Goal: Information Seeking & Learning: Learn about a topic

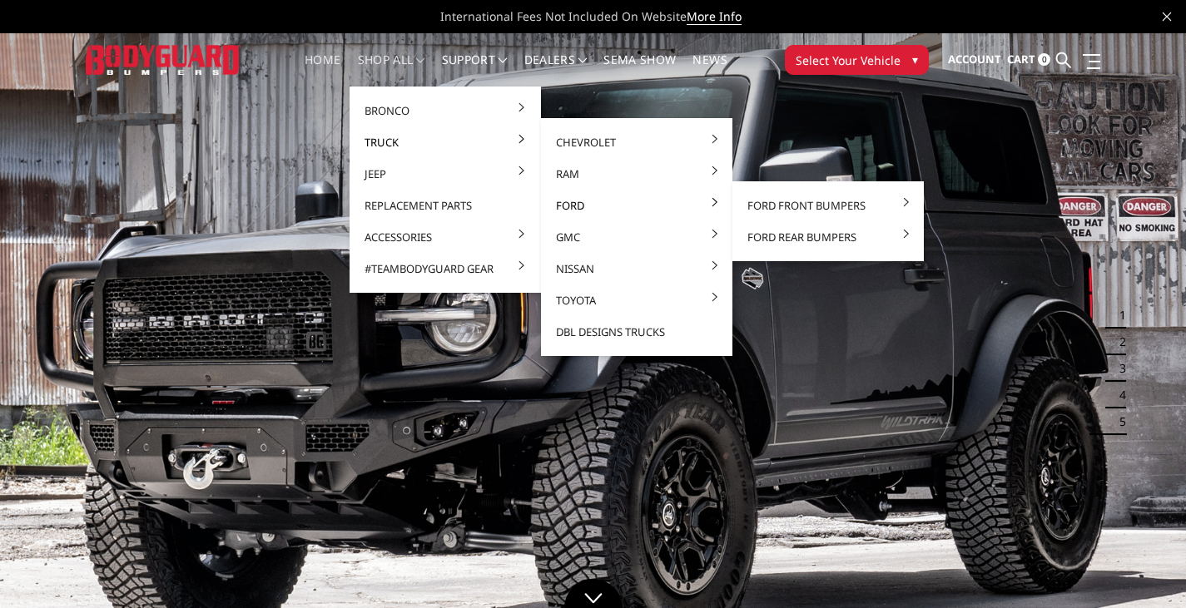
click at [559, 206] on link "Ford" at bounding box center [637, 206] width 178 height 32
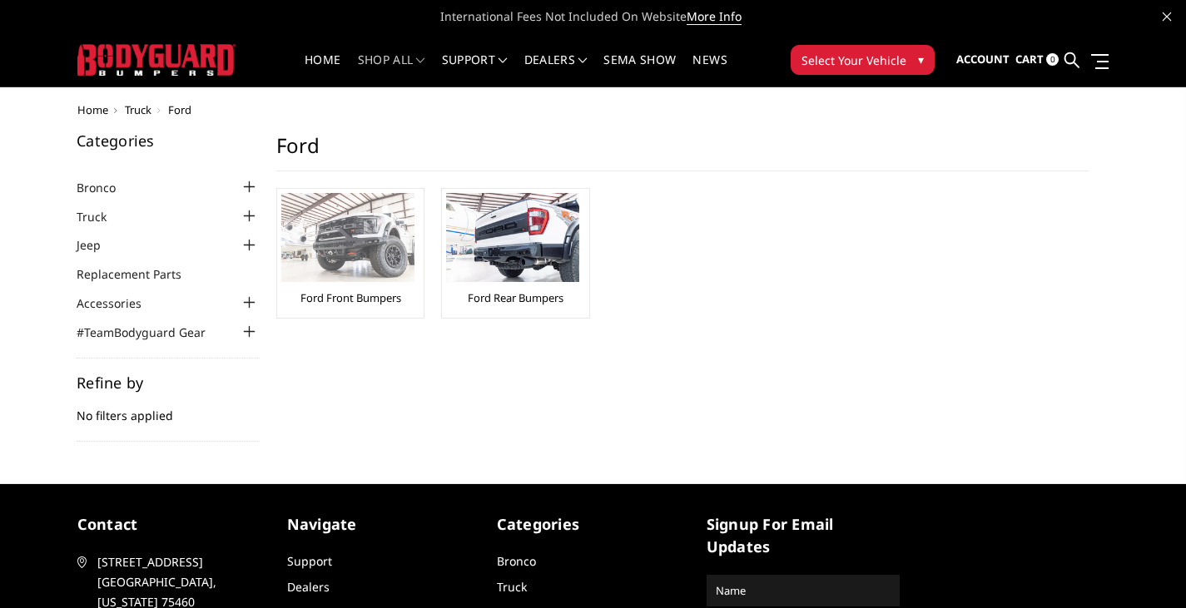
click at [370, 260] on img at bounding box center [347, 237] width 133 height 89
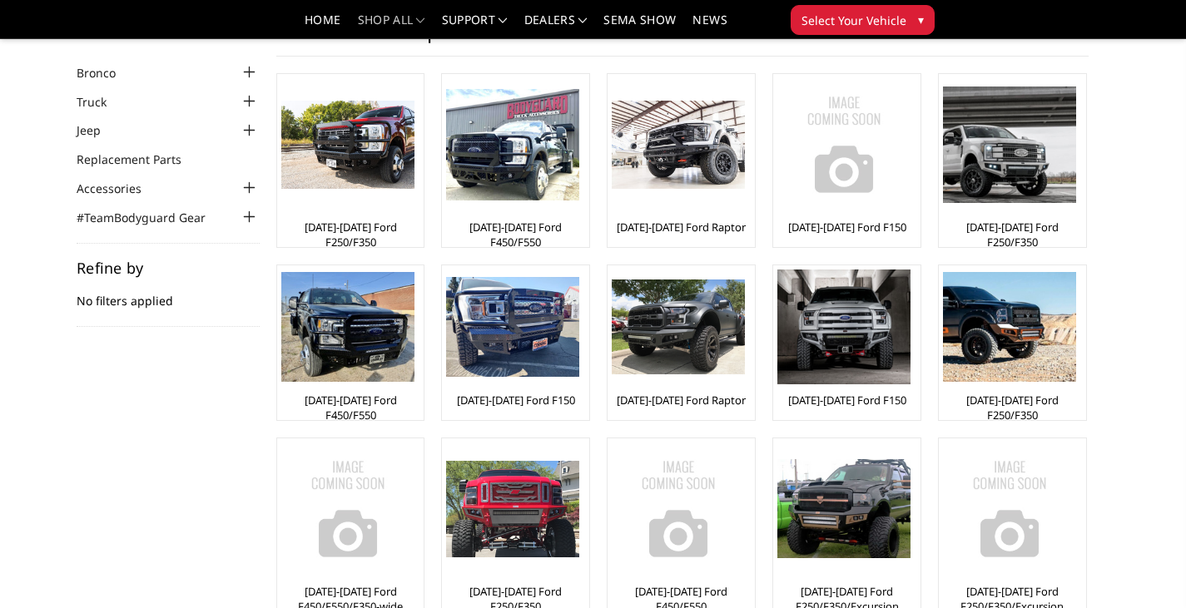
scroll to position [67, 0]
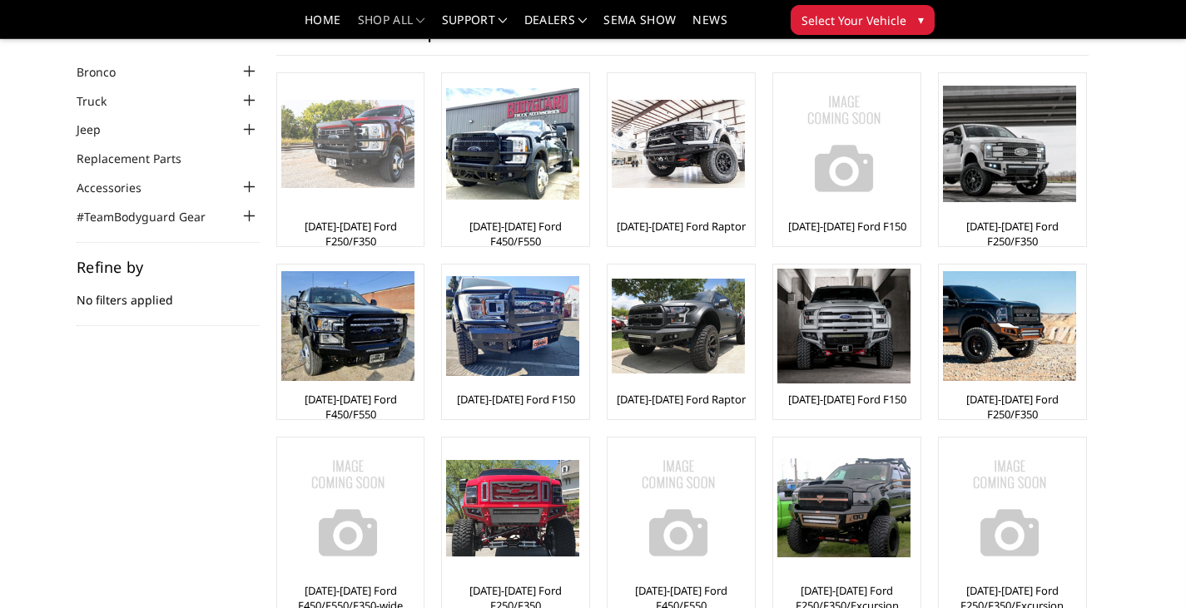
click at [364, 180] on img at bounding box center [347, 144] width 133 height 89
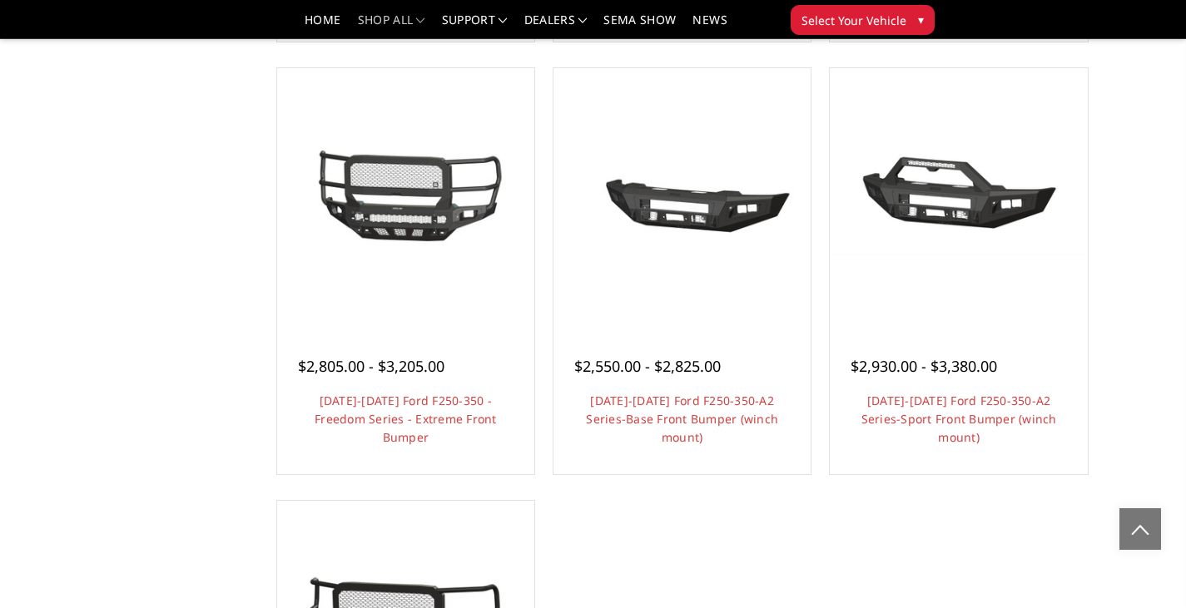
scroll to position [1038, 0]
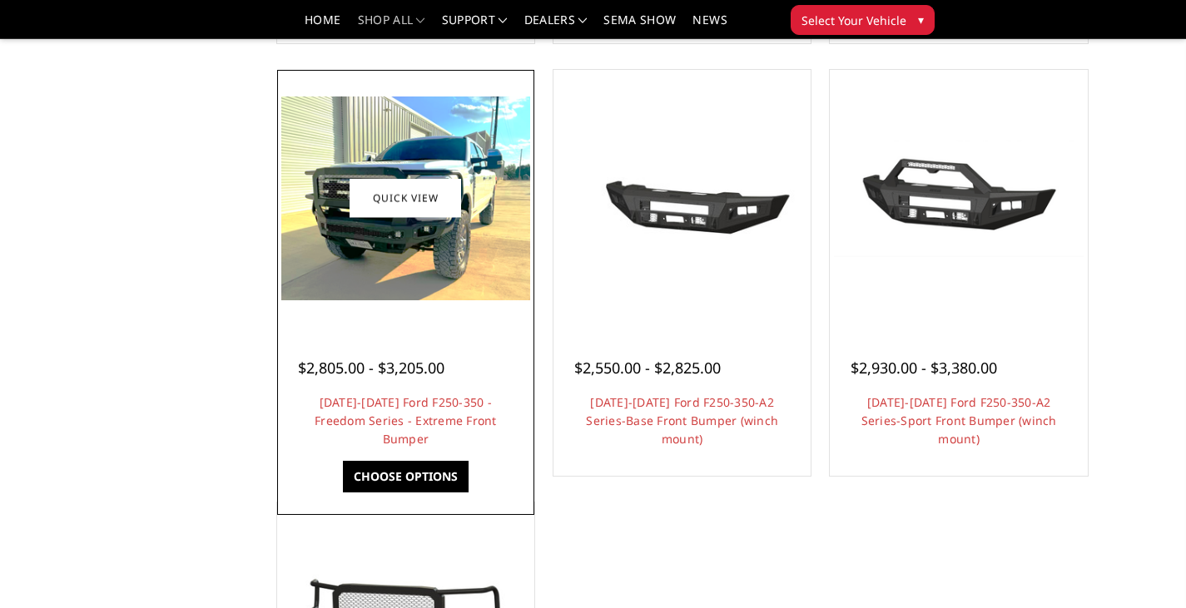
click at [392, 264] on img at bounding box center [405, 198] width 249 height 203
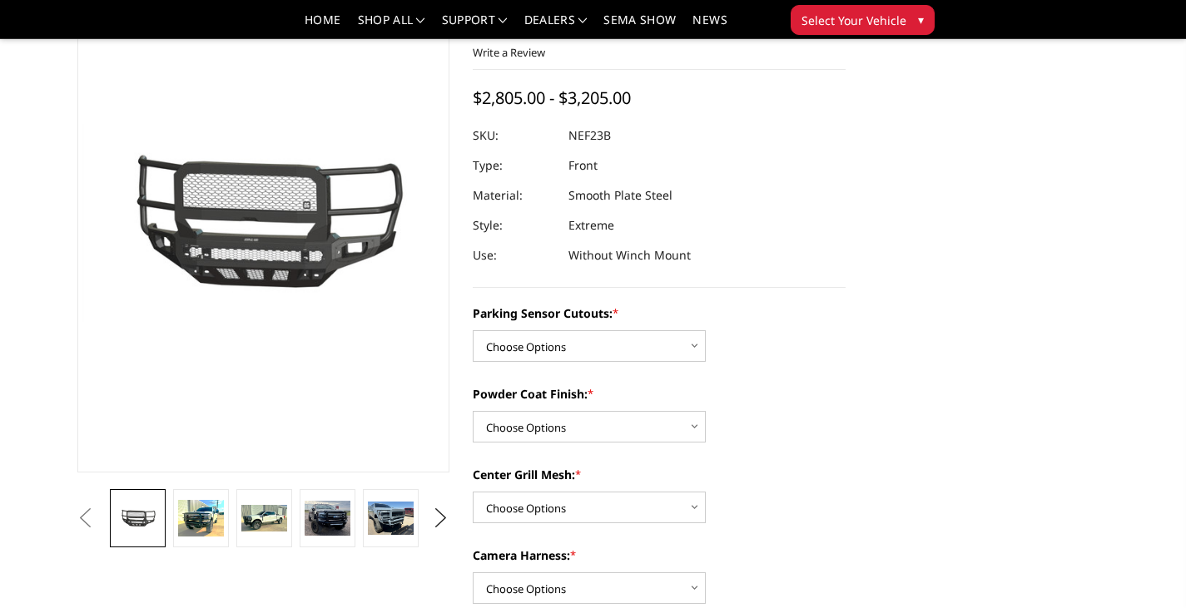
scroll to position [108, 0]
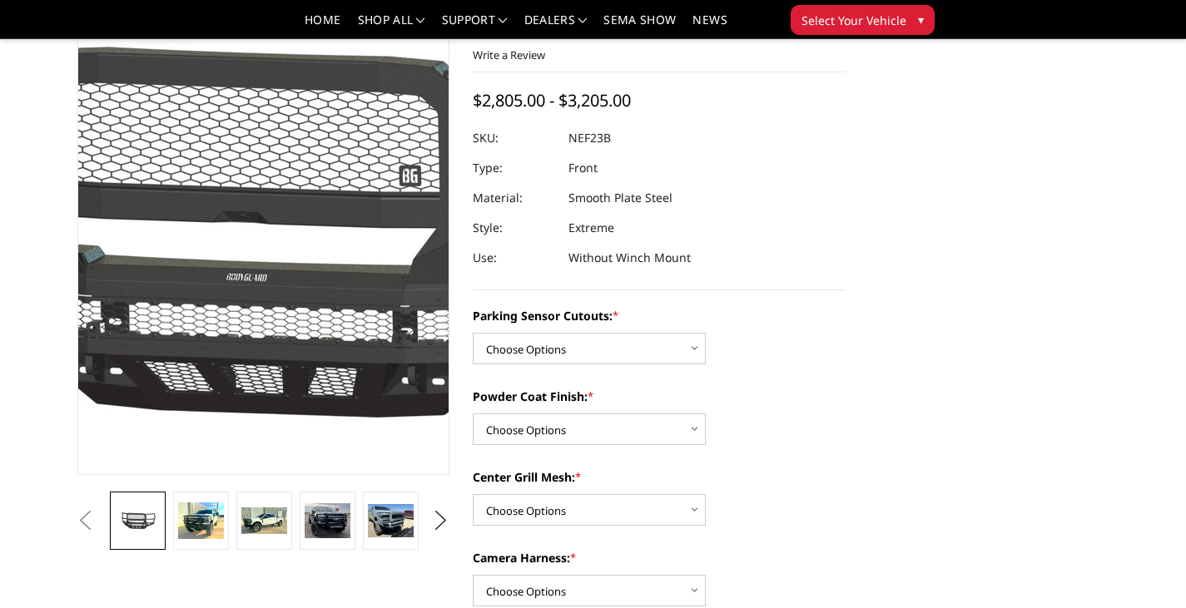
click at [253, 215] on img at bounding box center [282, 228] width 1065 height 582
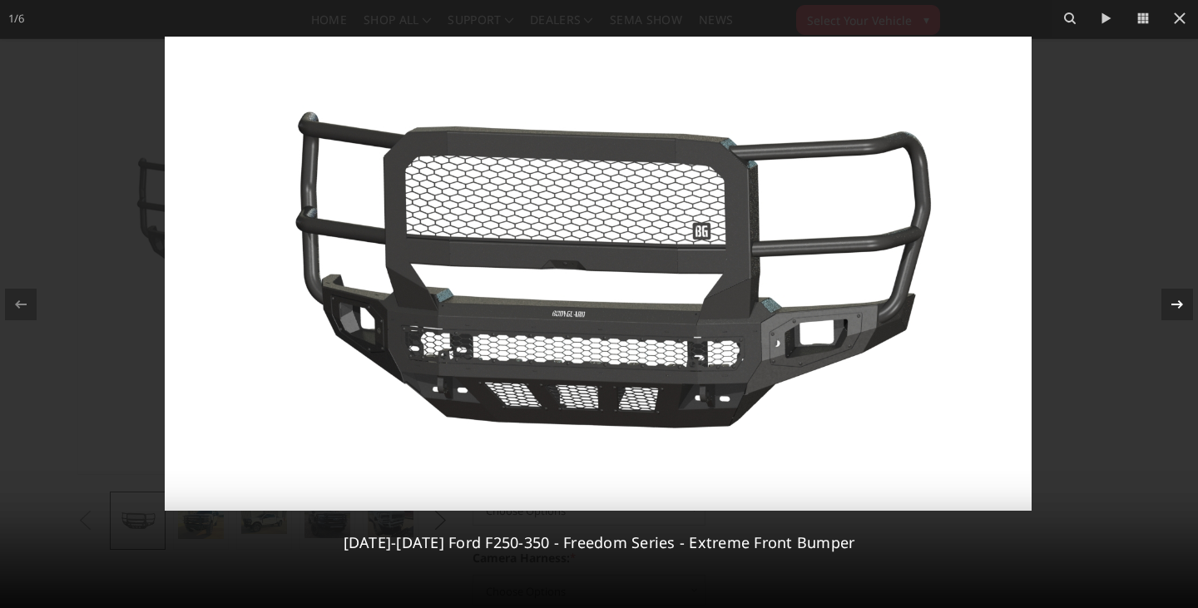
click at [1167, 303] on div at bounding box center [1178, 305] width 32 height 32
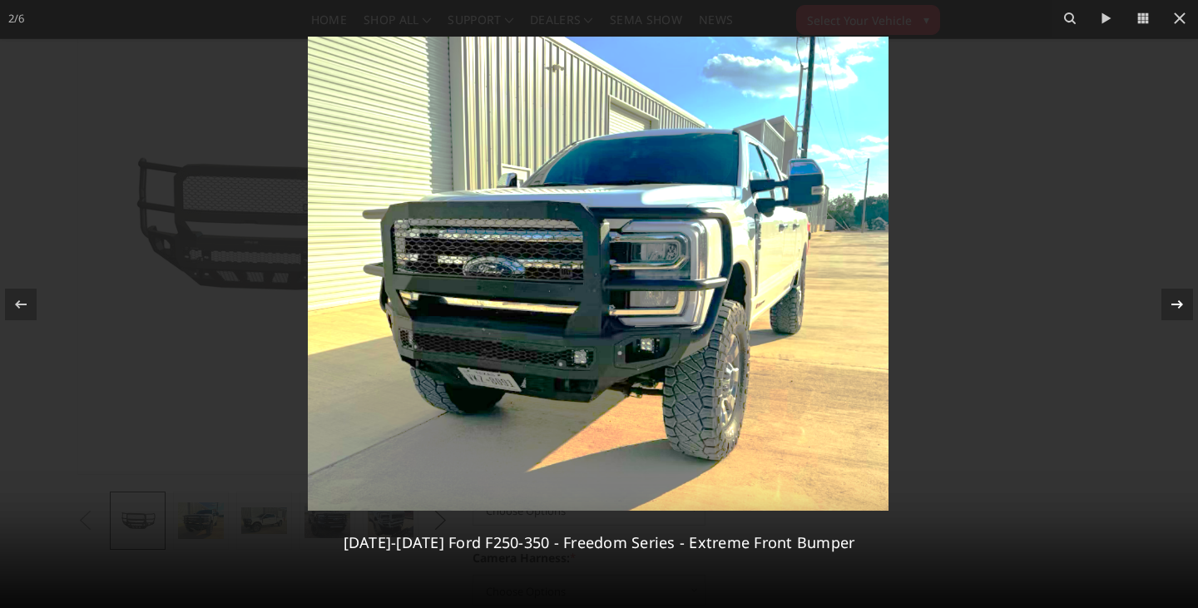
click at [1182, 301] on icon at bounding box center [1177, 305] width 20 height 20
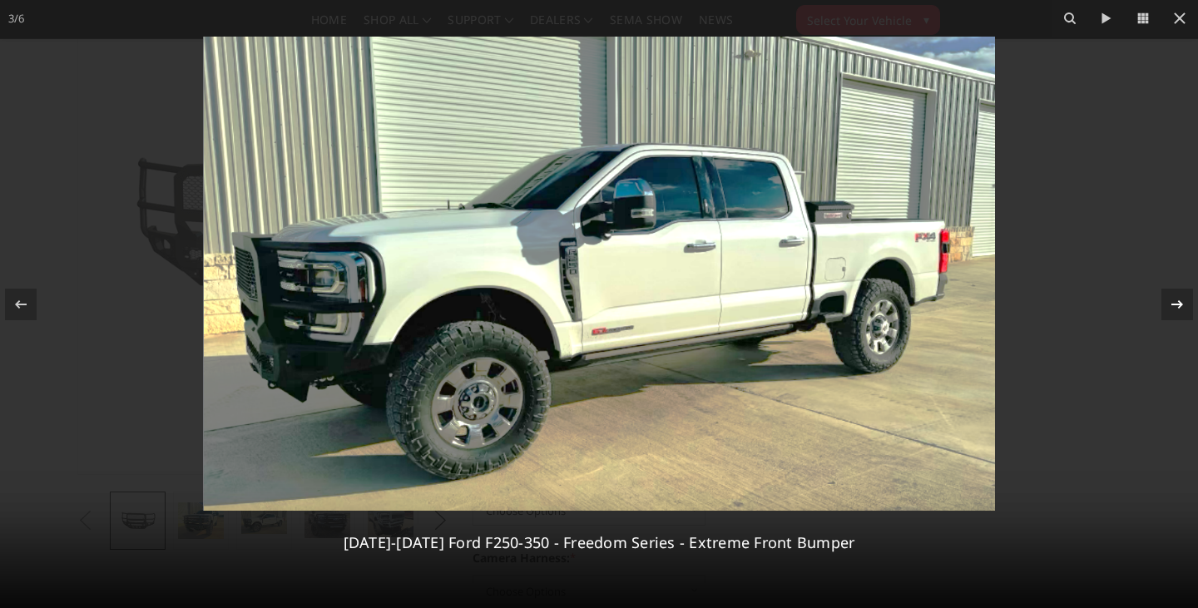
click at [1177, 306] on icon at bounding box center [1177, 305] width 20 height 20
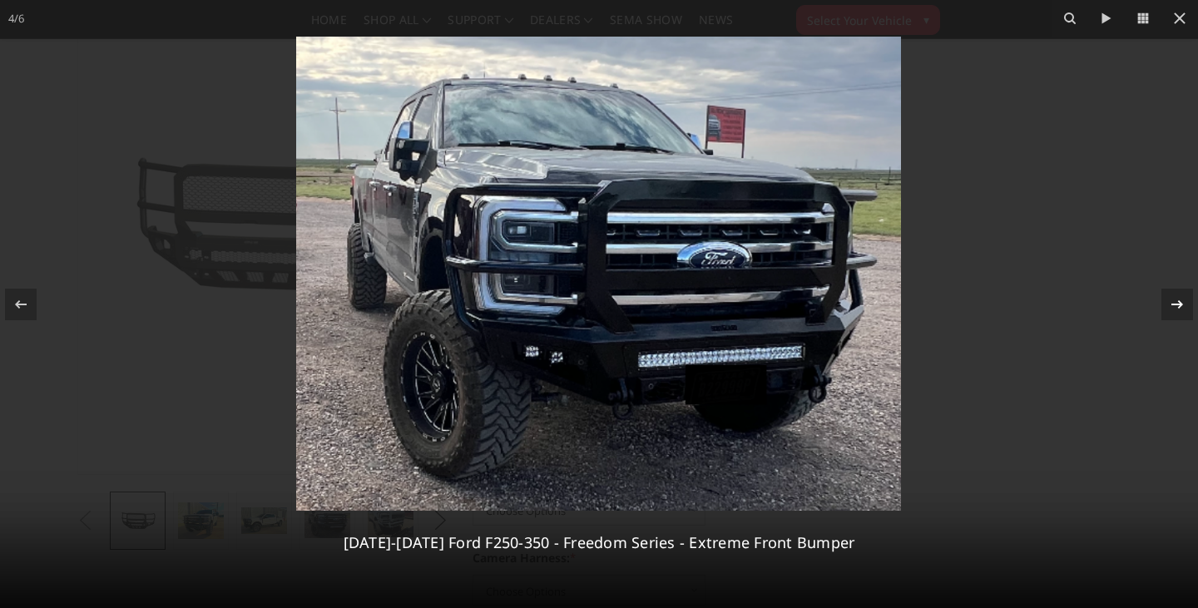
click at [1177, 306] on icon at bounding box center [1177, 305] width 20 height 20
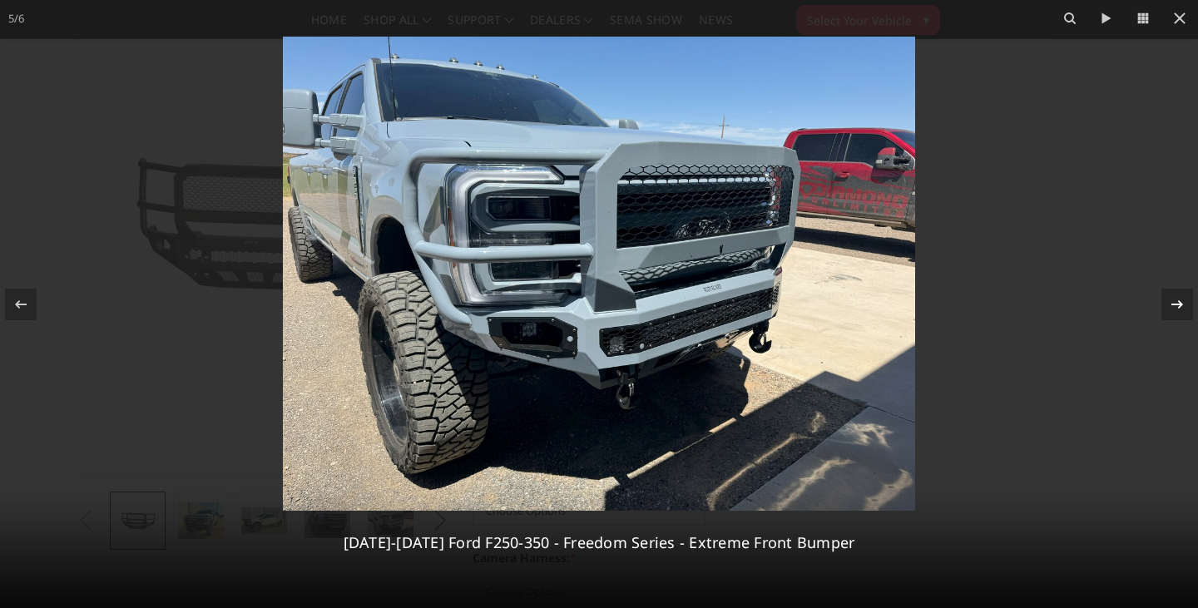
click at [1177, 306] on icon at bounding box center [1177, 305] width 20 height 20
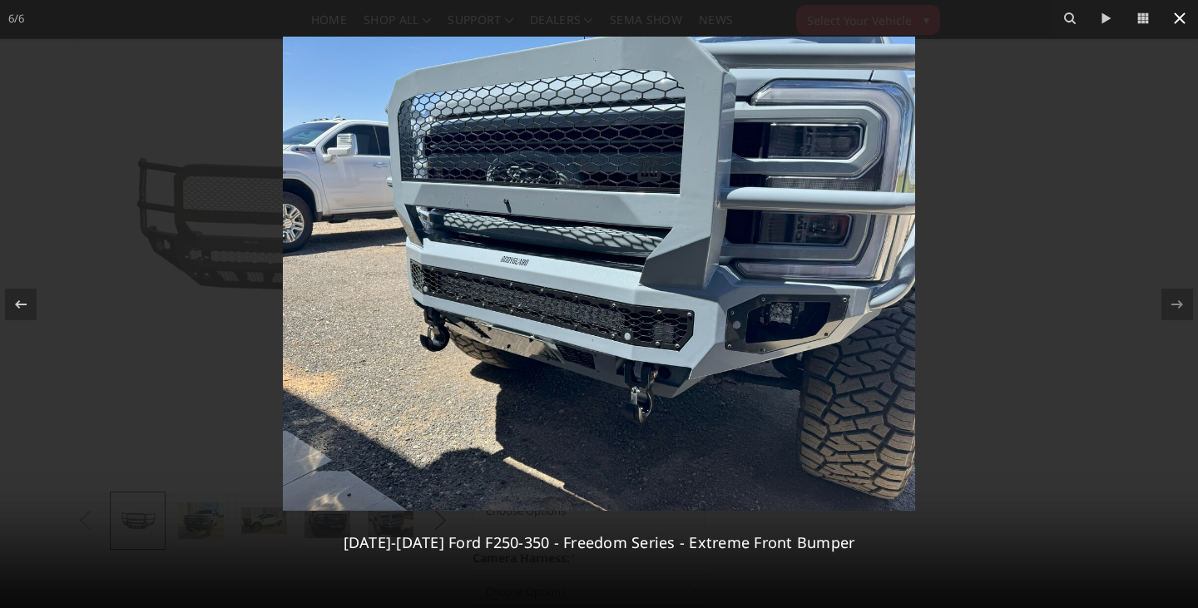
click at [1178, 21] on icon at bounding box center [1180, 18] width 20 height 20
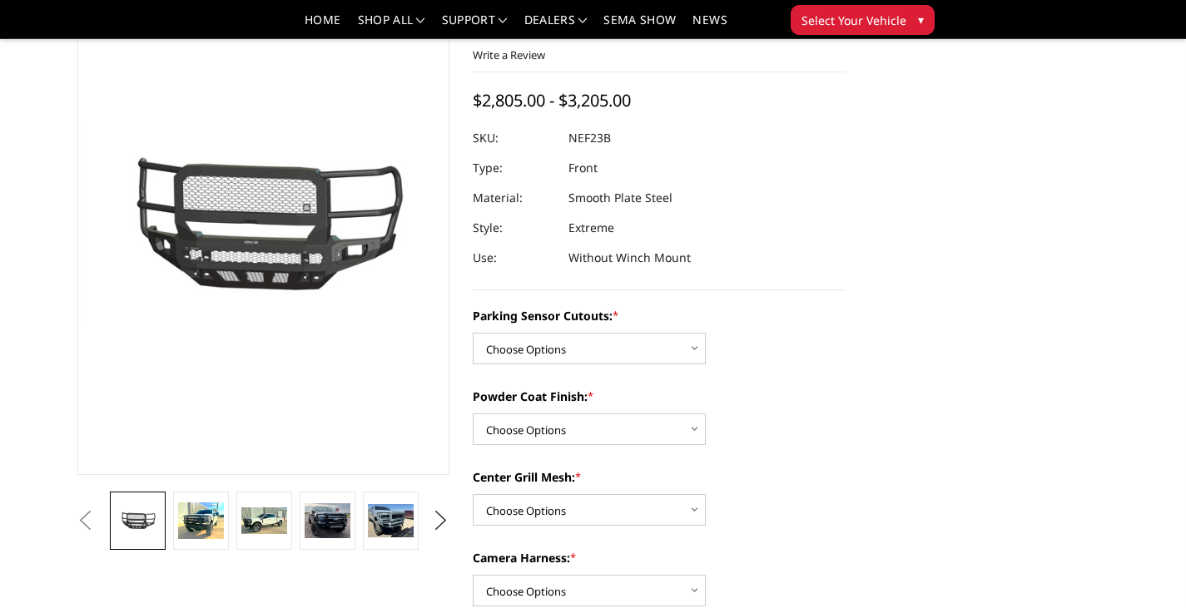
scroll to position [0, 65]
